Goal: Check status: Check status

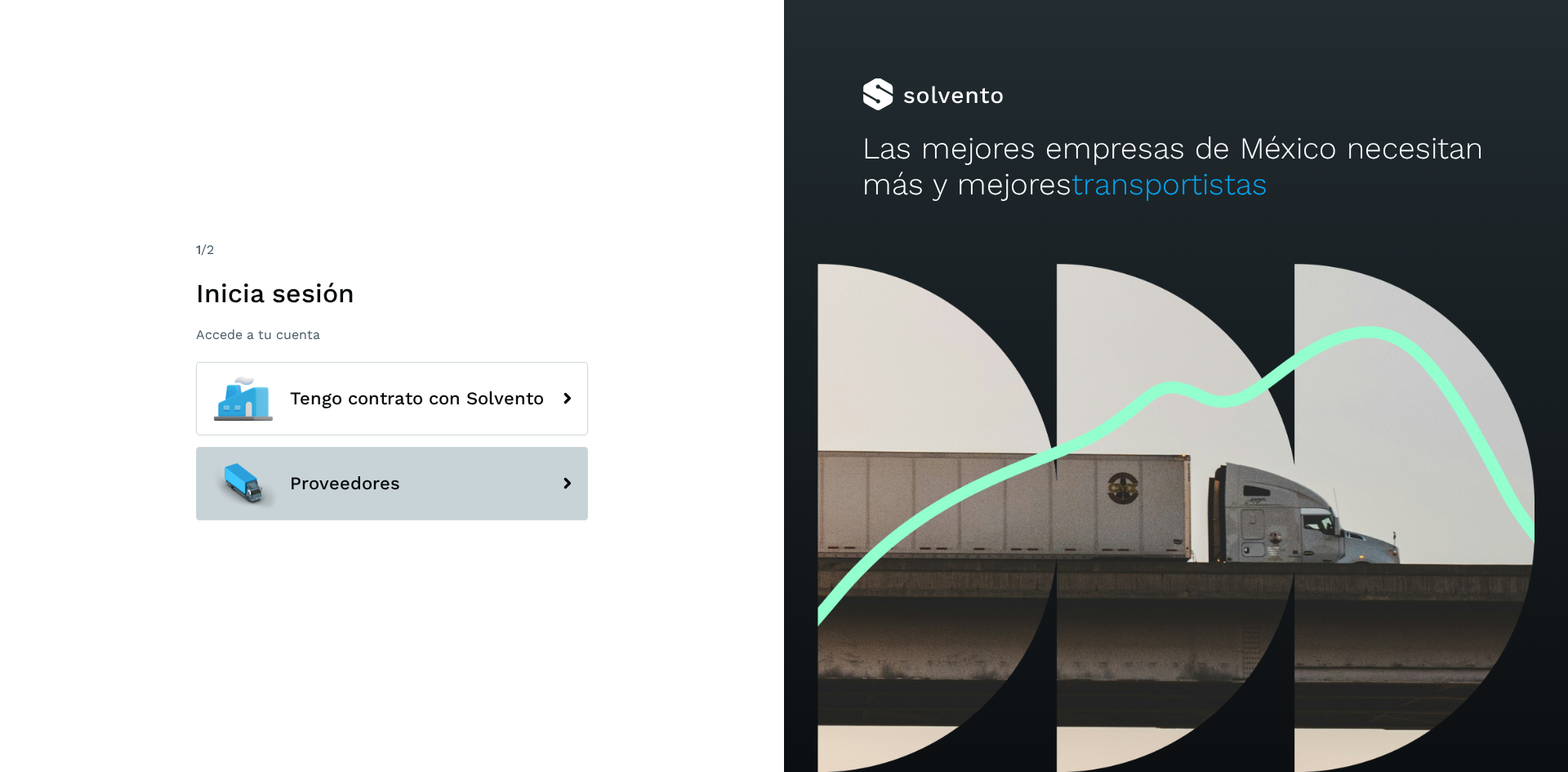
click at [556, 486] on icon at bounding box center [567, 483] width 33 height 33
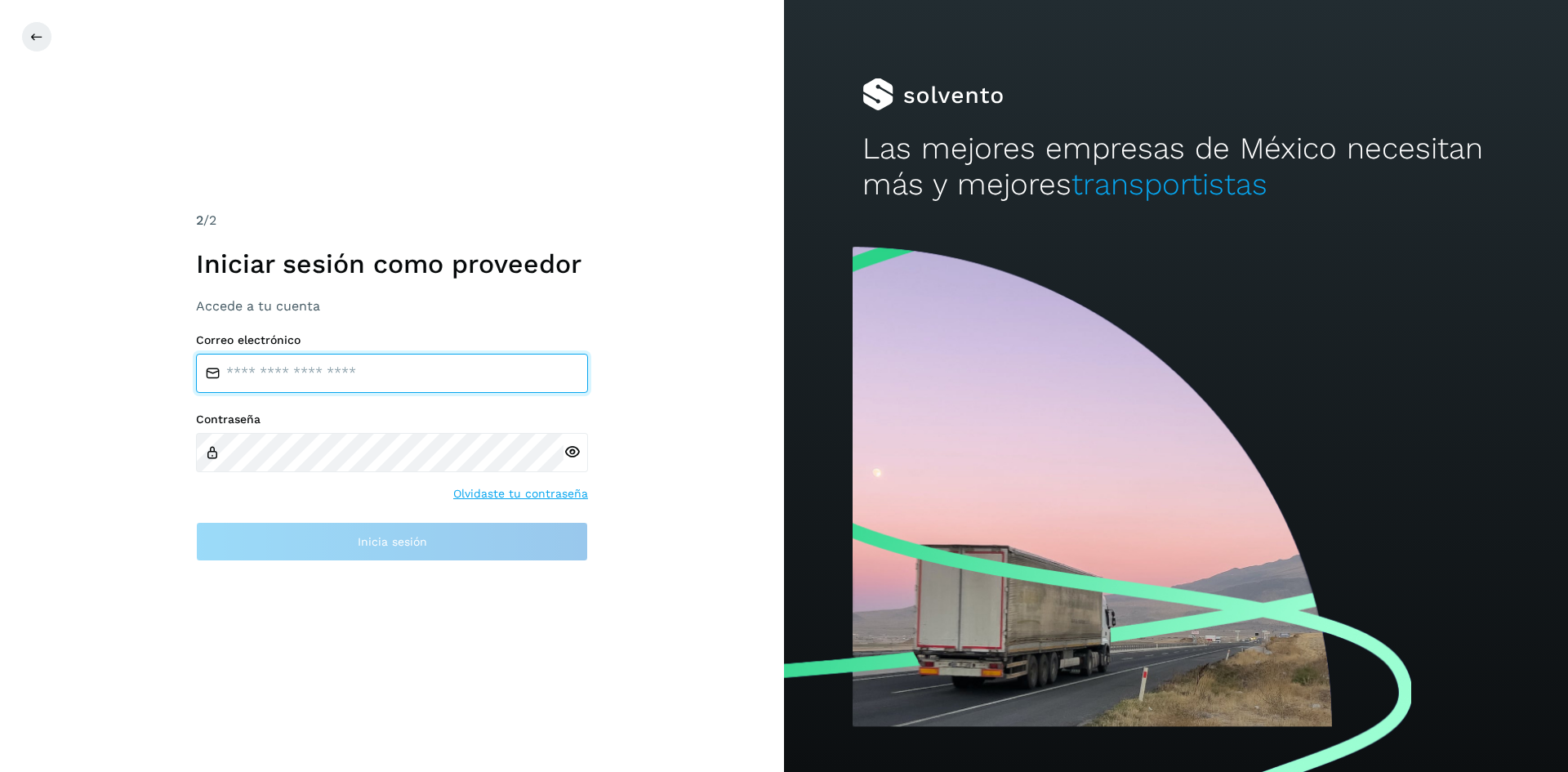
click at [418, 379] on input "email" at bounding box center [392, 373] width 392 height 39
type input "**********"
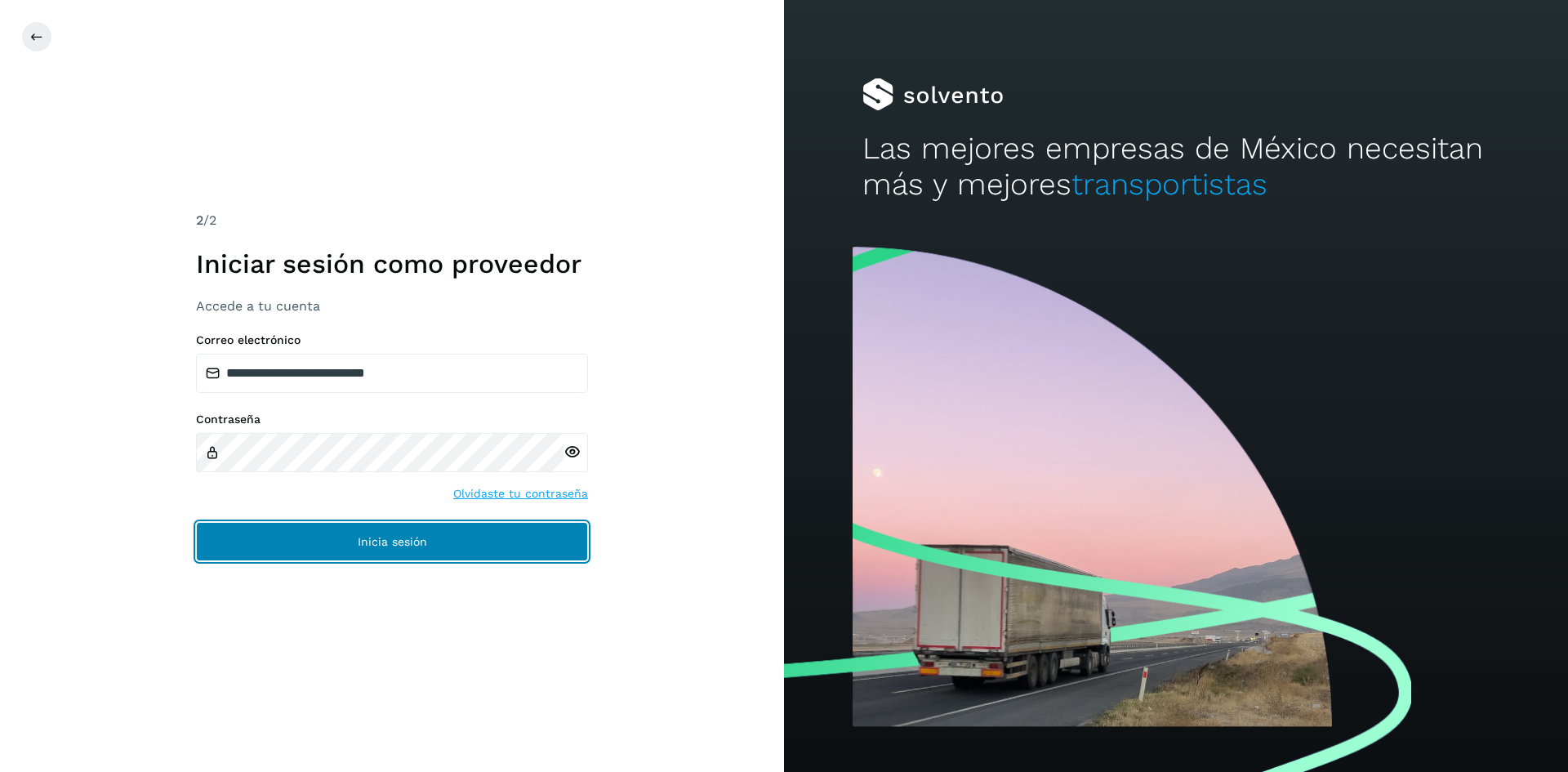
click at [440, 543] on button "Inicia sesión" at bounding box center [392, 541] width 392 height 39
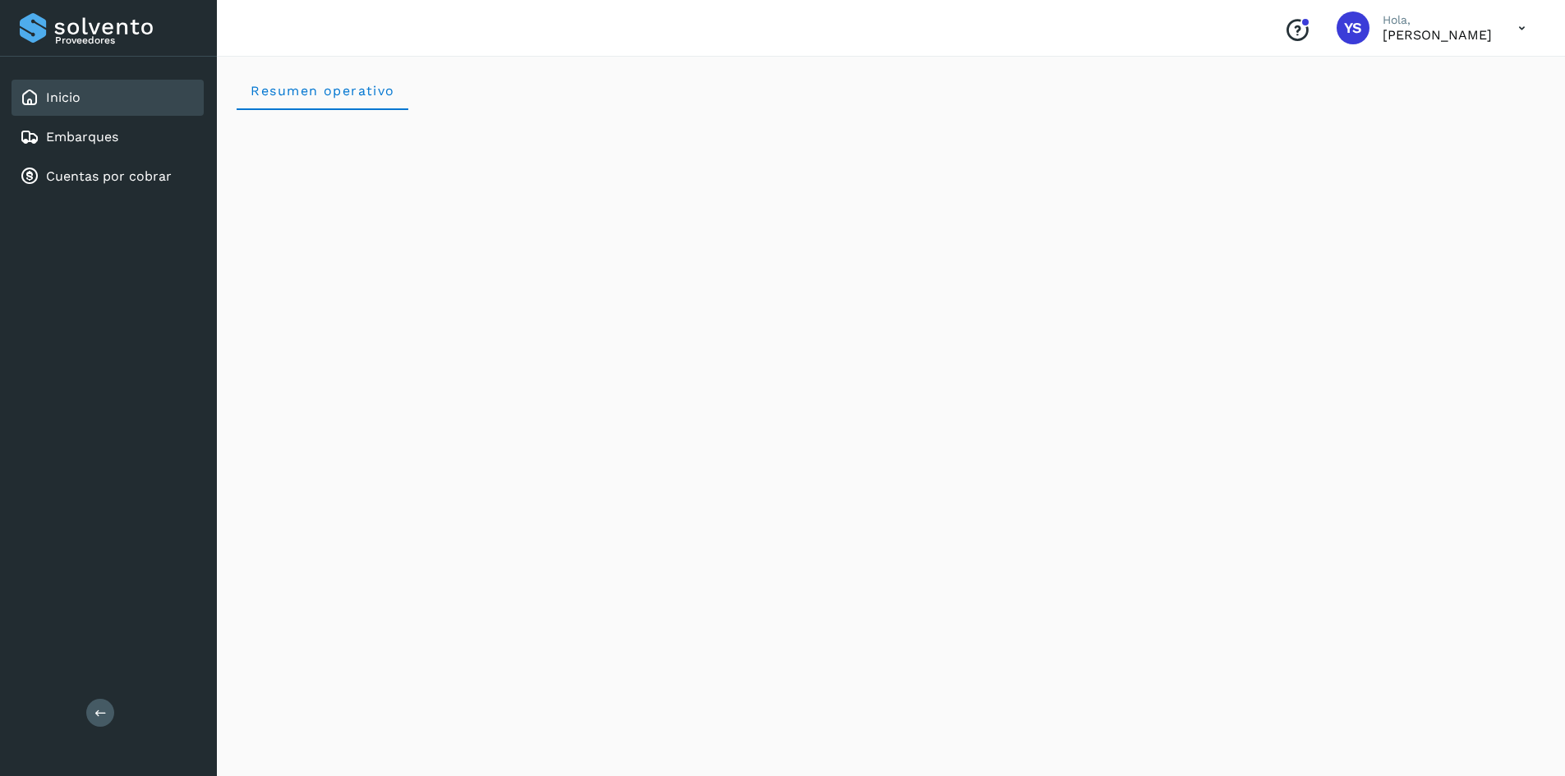
click at [129, 158] on div "Inicio Embarques Cuentas por cobrar" at bounding box center [108, 137] width 217 height 161
click at [123, 168] on link "Cuentas por cobrar" at bounding box center [109, 176] width 126 height 16
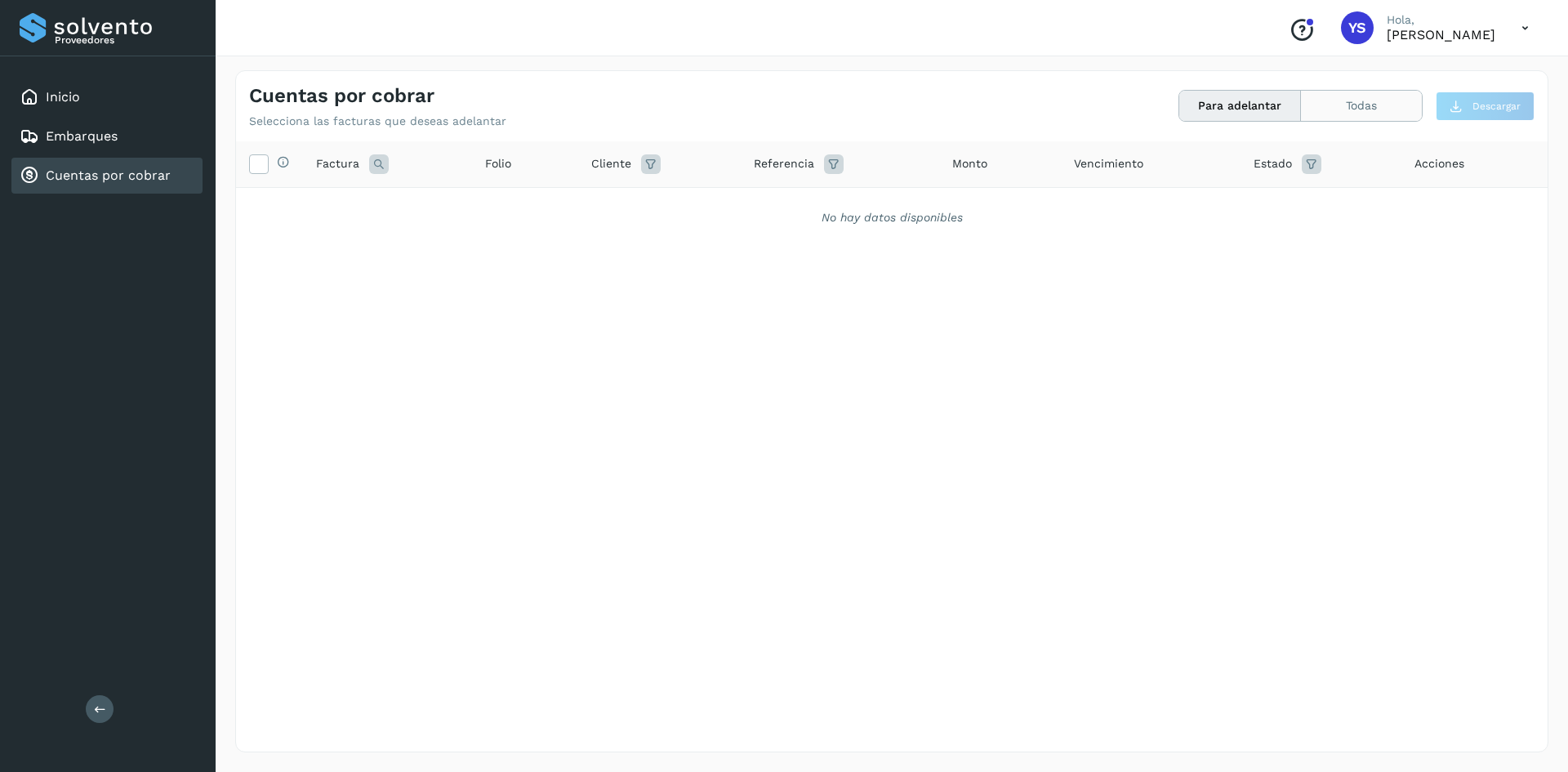
click at [1407, 111] on button "Todas" at bounding box center [1362, 105] width 121 height 30
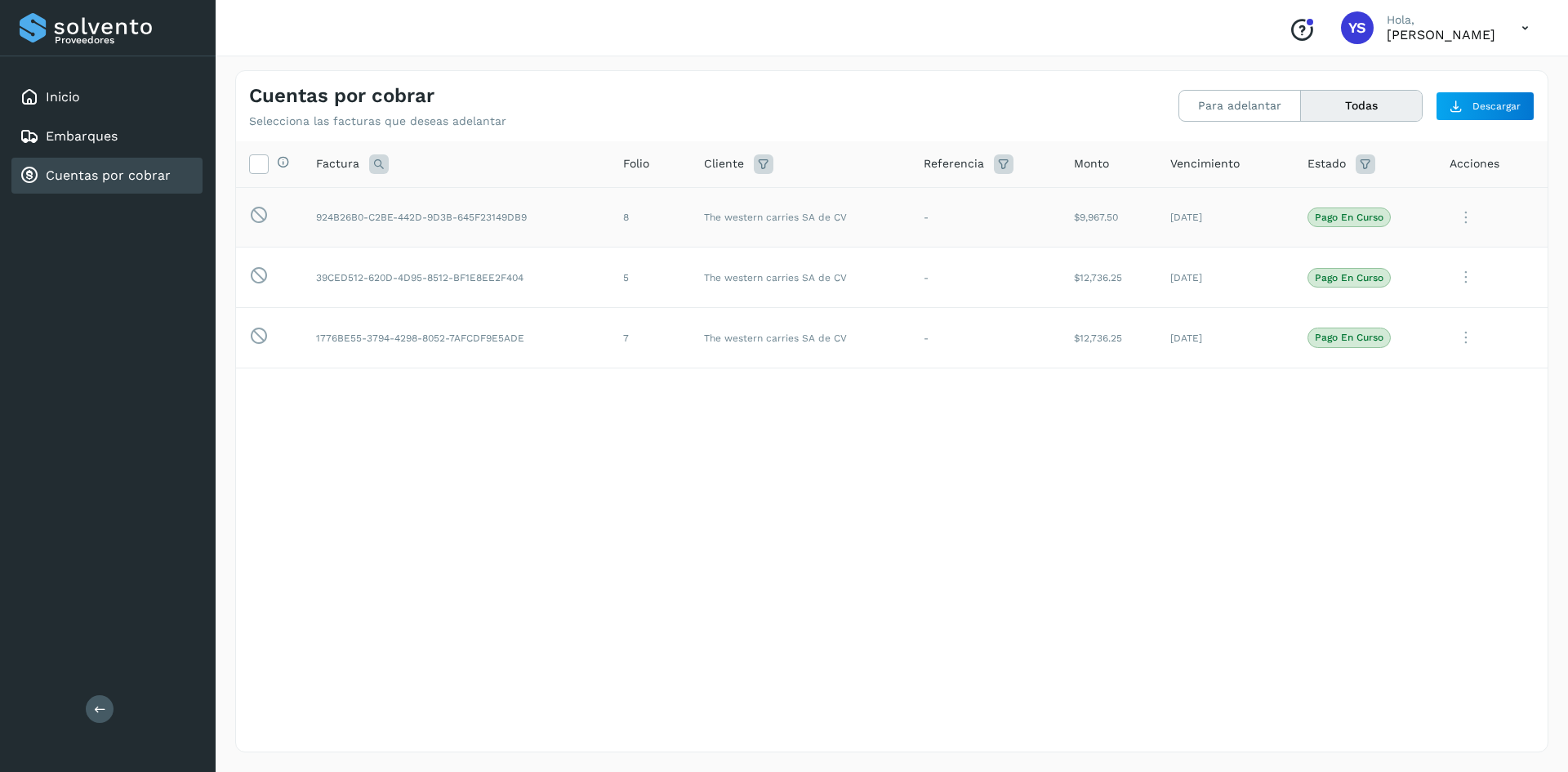
click at [368, 222] on td "924B26B0-C2BE-442D-9D3B-645F23149DB9" at bounding box center [456, 217] width 307 height 61
click at [264, 161] on icon at bounding box center [258, 162] width 17 height 17
click at [264, 229] on td "Esta factura no está disponible para adelanto" at bounding box center [268, 217] width 67 height 61
click at [262, 155] on icon at bounding box center [258, 162] width 17 height 17
click at [1472, 213] on icon at bounding box center [1466, 218] width 33 height 34
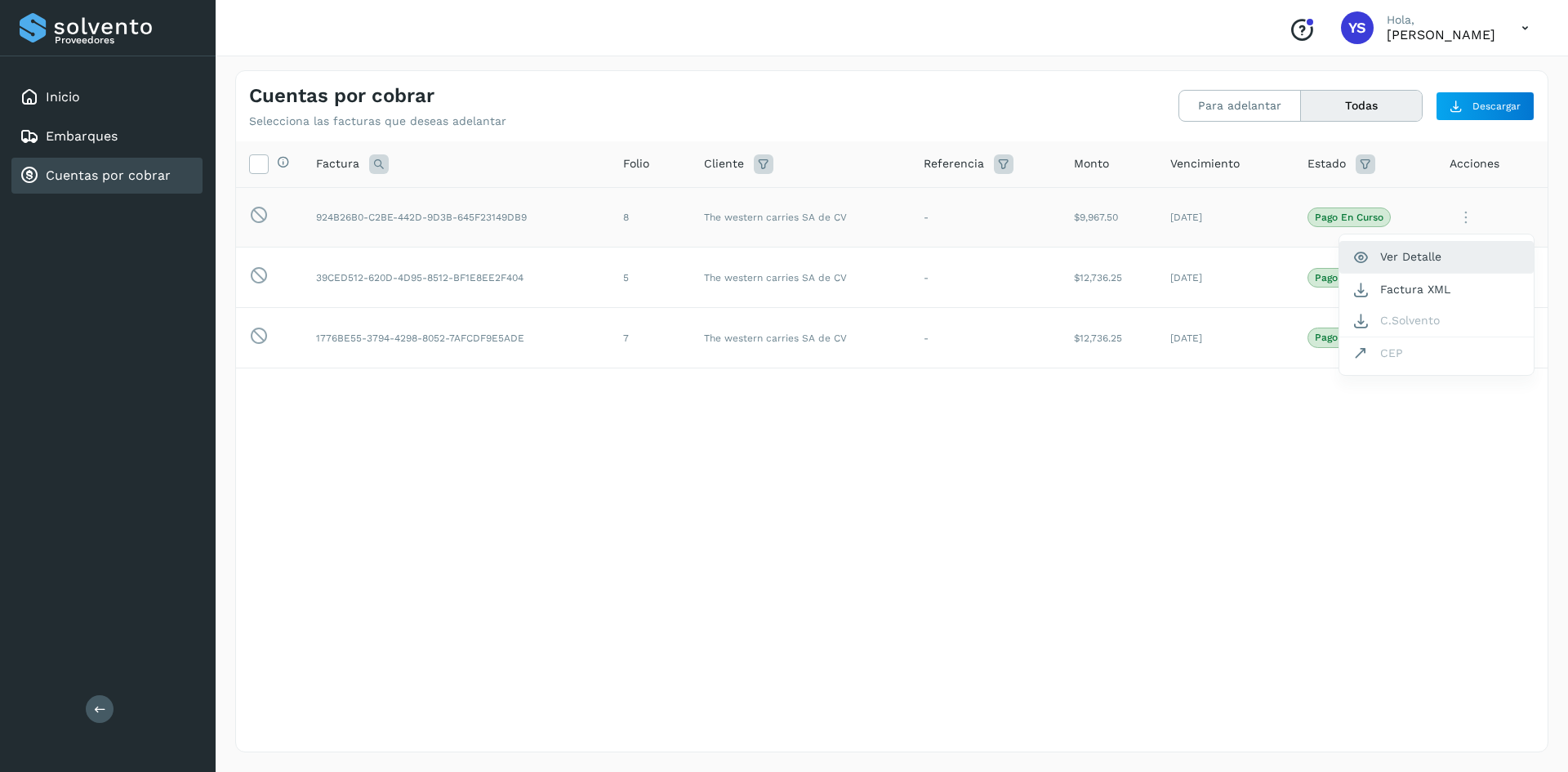
click at [1455, 253] on button "Ver Detalle" at bounding box center [1436, 257] width 194 height 32
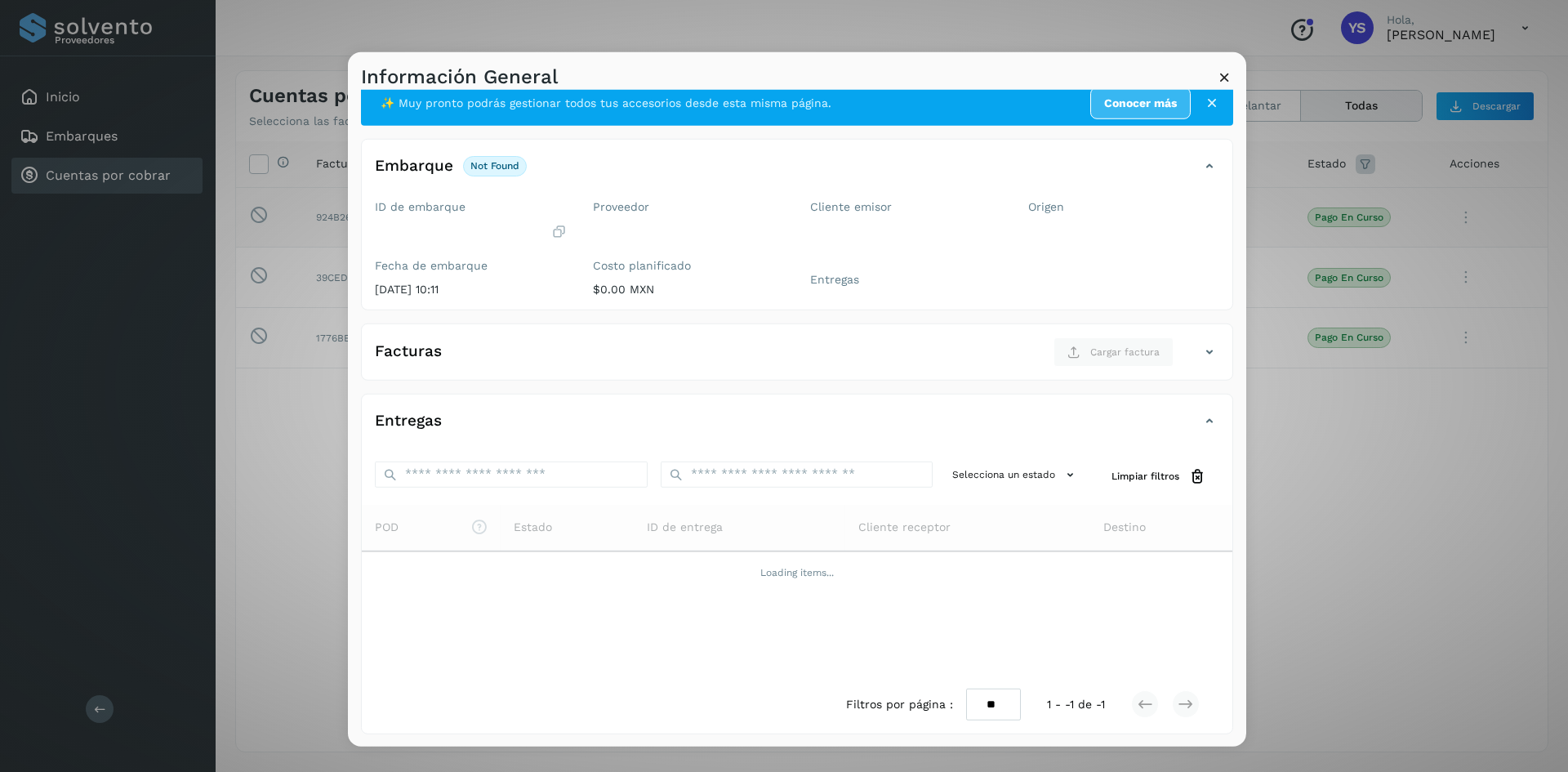
scroll to position [2, 0]
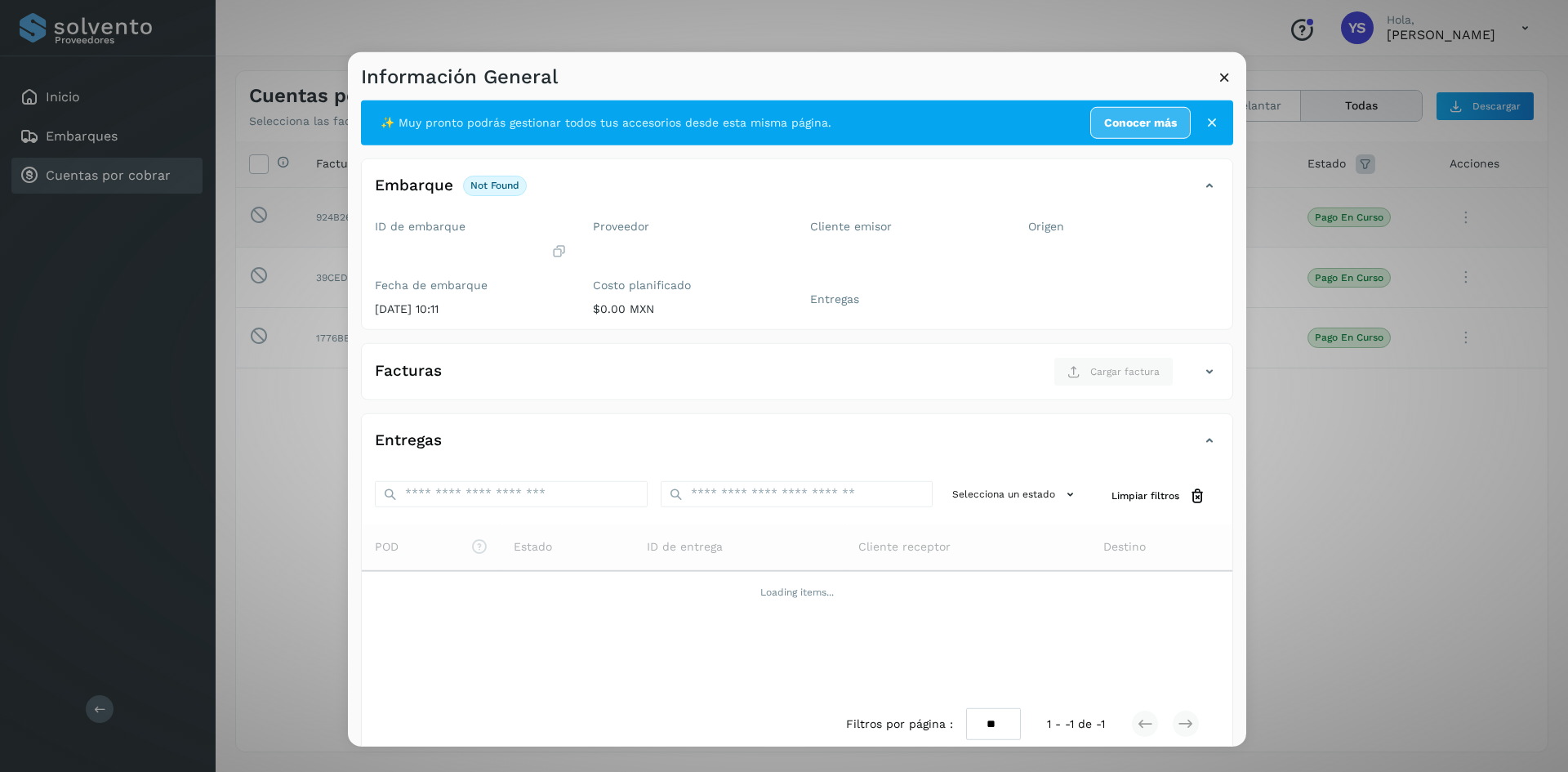
click at [1204, 119] on icon at bounding box center [1212, 122] width 16 height 16
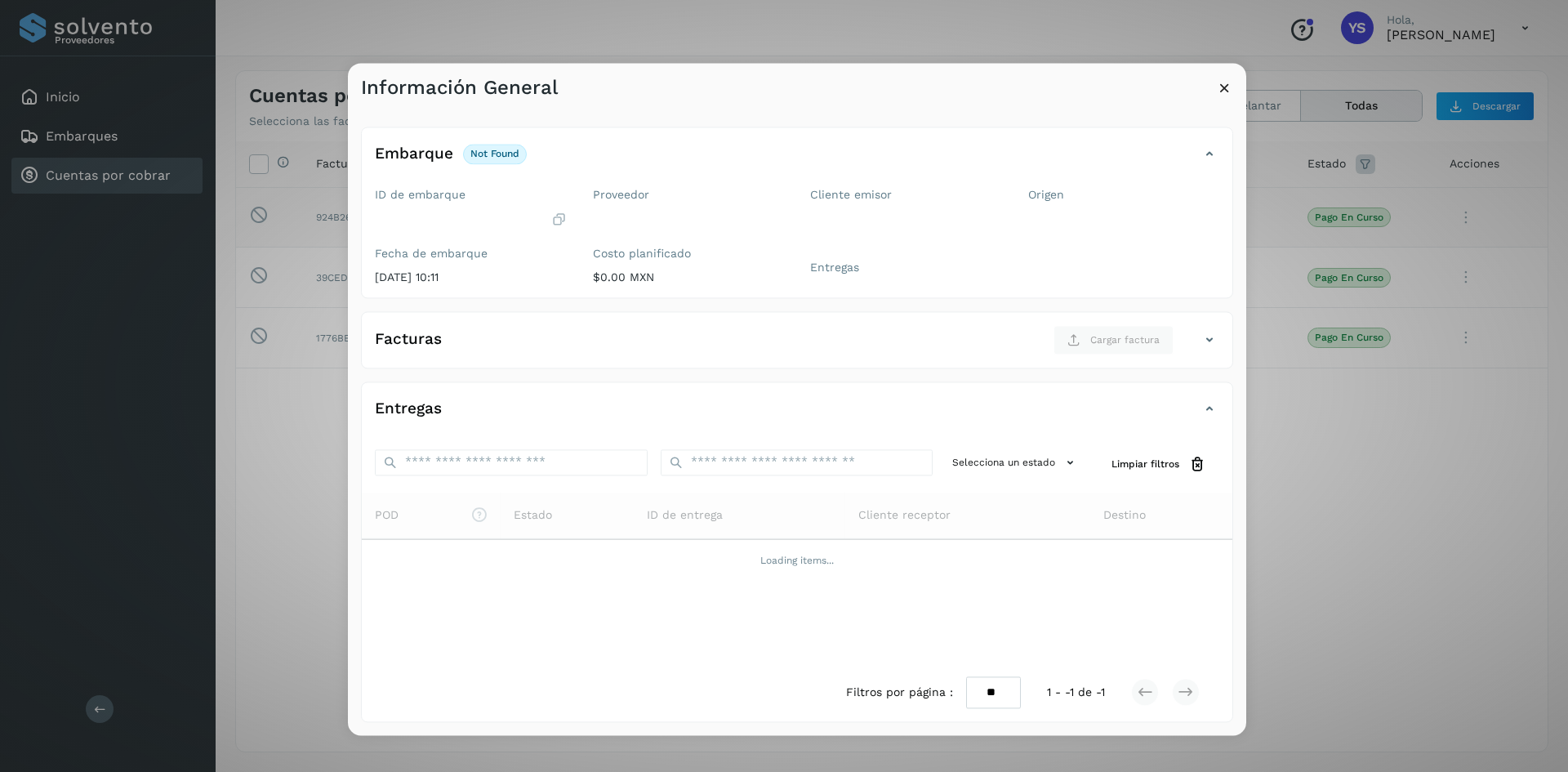
scroll to position [0, 0]
click at [1224, 87] on icon at bounding box center [1224, 88] width 17 height 17
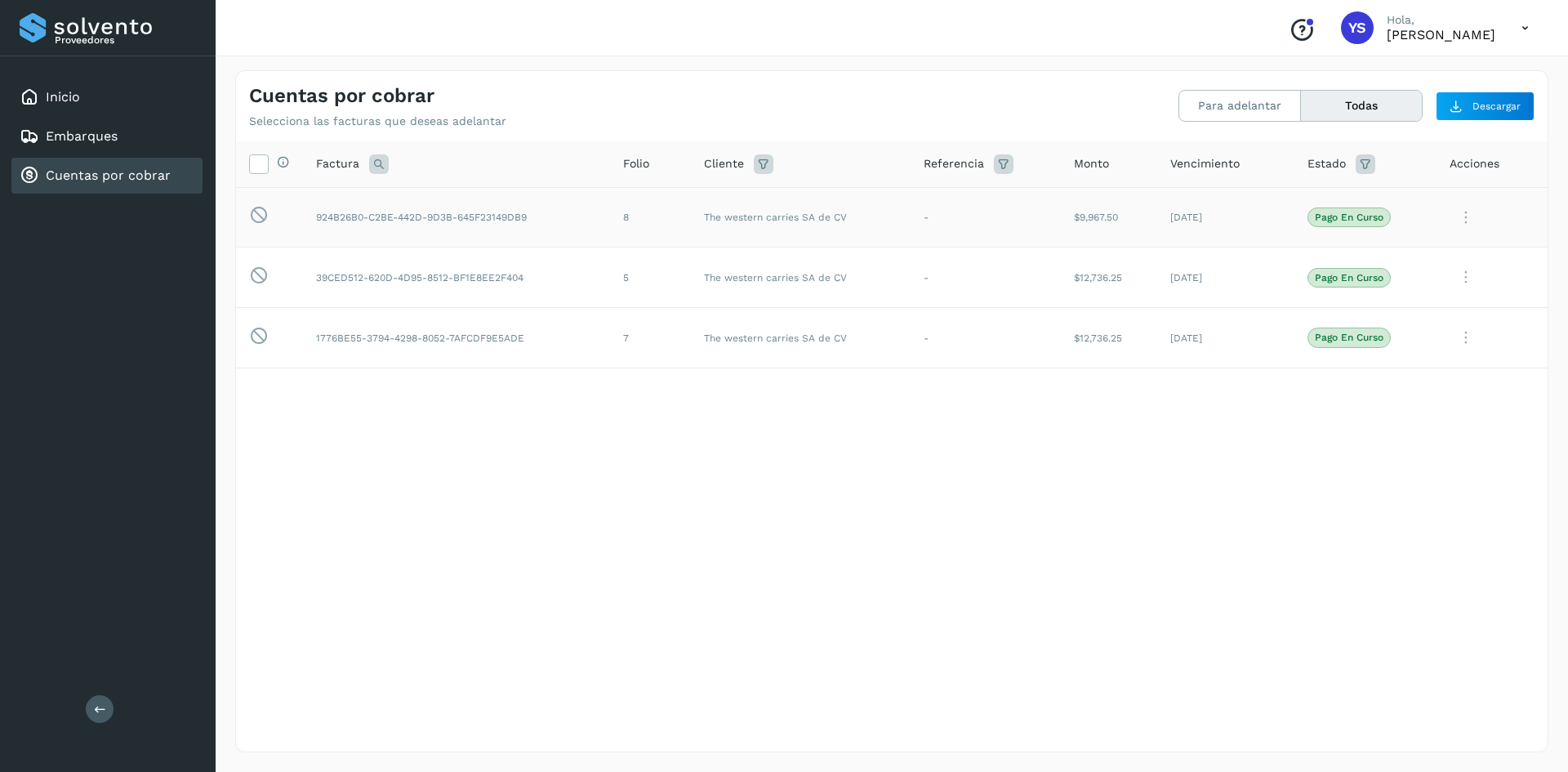
click at [1166, 459] on div "Selecciona todas las facturas disponibles para adelanto Factura Folio Cliente R…" at bounding box center [891, 413] width 1311 height 543
click at [437, 34] on div "Conoce nuestros beneficios YS [PERSON_NAME], [PERSON_NAME]" at bounding box center [892, 28] width 1352 height 57
click at [468, 600] on div "Selecciona todas las facturas disponibles para adelanto Factura Folio Cliente R…" at bounding box center [891, 413] width 1311 height 543
click at [825, 419] on div "Selecciona todas las facturas disponibles para adelanto Factura Folio Cliente R…" at bounding box center [891, 413] width 1311 height 543
